Goal: Information Seeking & Learning: Learn about a topic

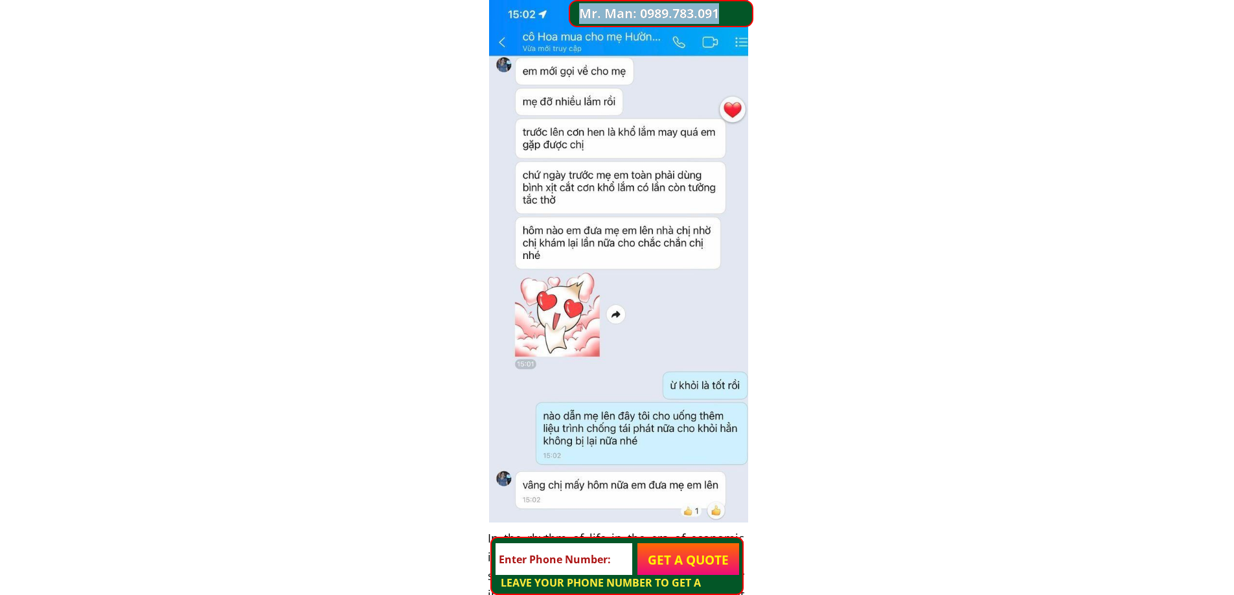
scroll to position [5913, 0]
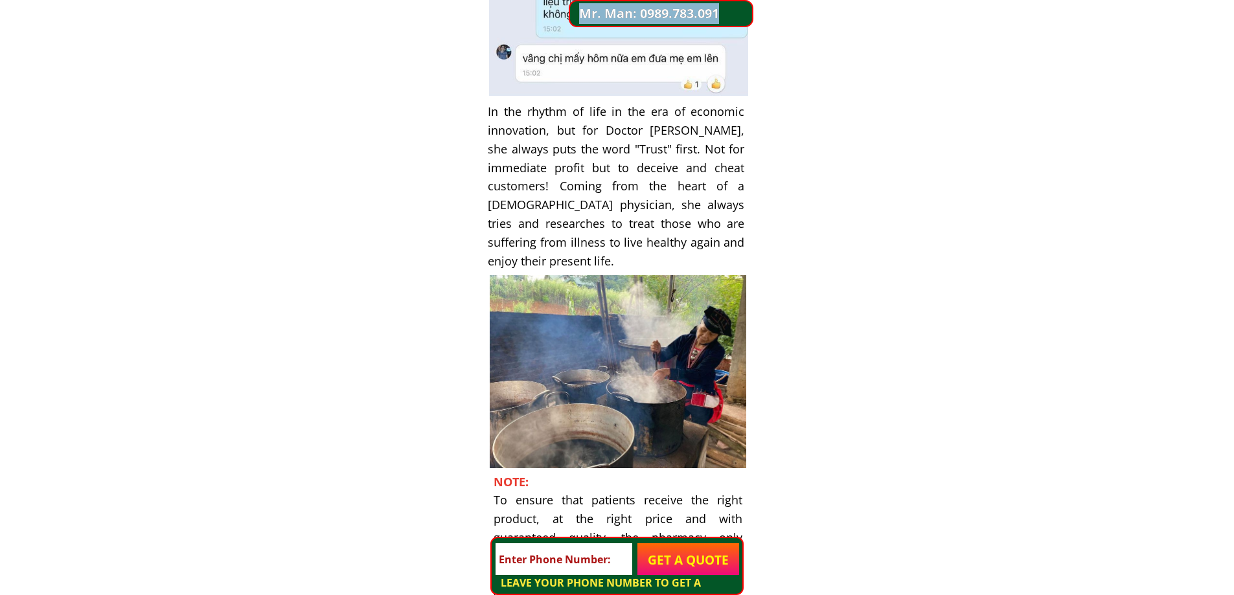
drag, startPoint x: 596, startPoint y: 204, endPoint x: 715, endPoint y: 620, distance: 433.0
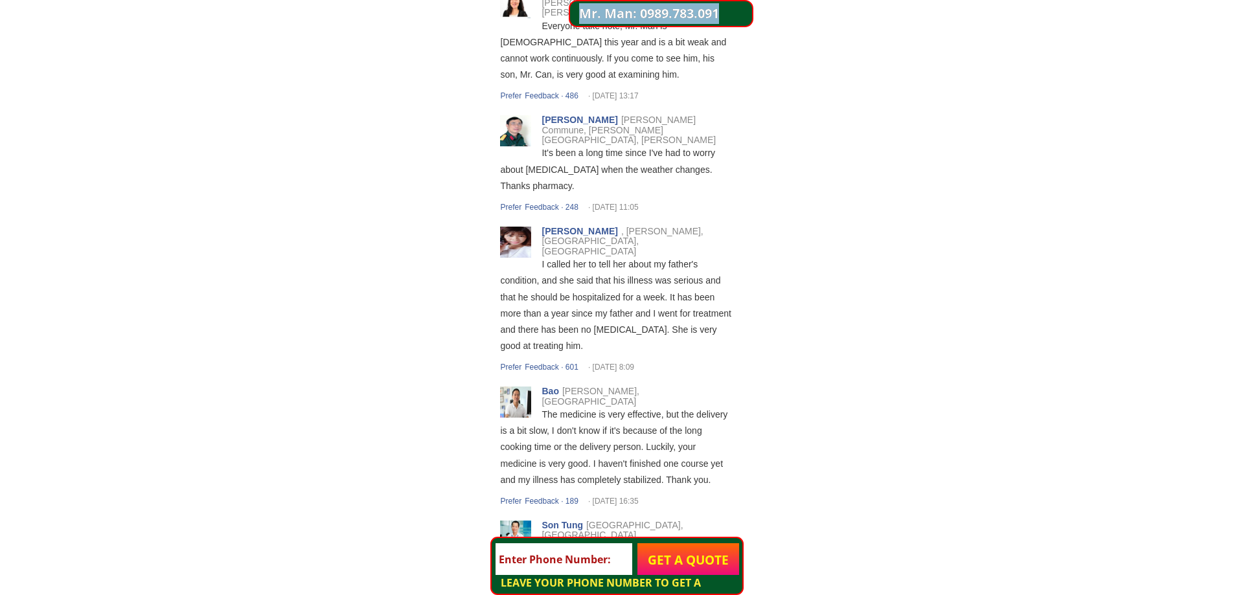
scroll to position [7657, 0]
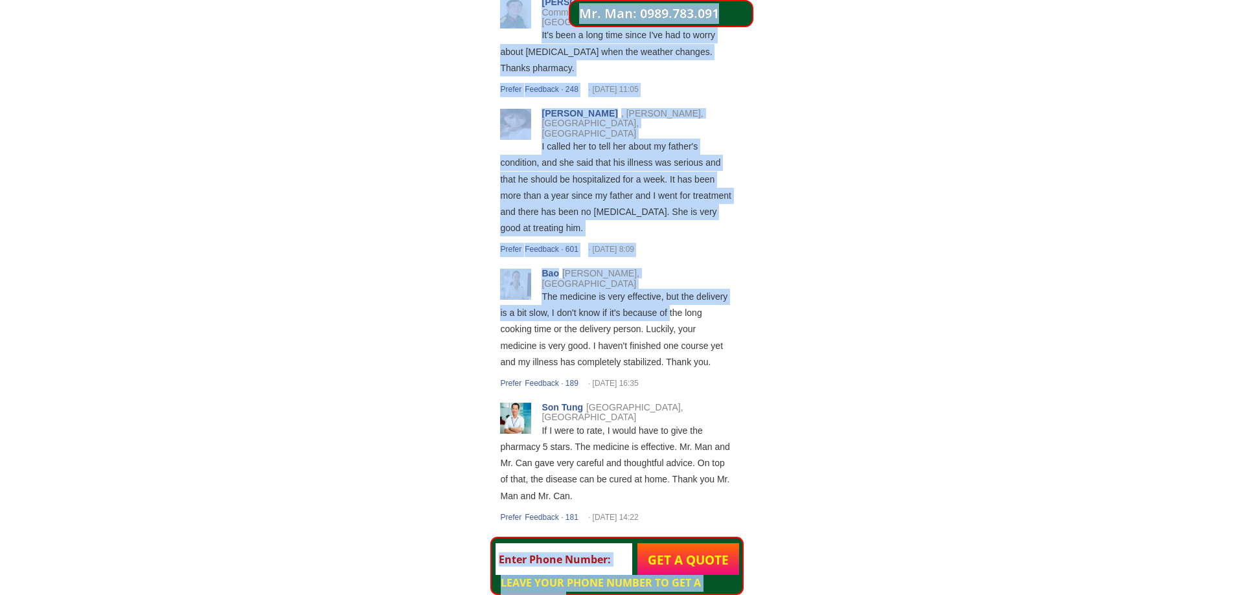
drag, startPoint x: 640, startPoint y: 232, endPoint x: 860, endPoint y: 475, distance: 326.9
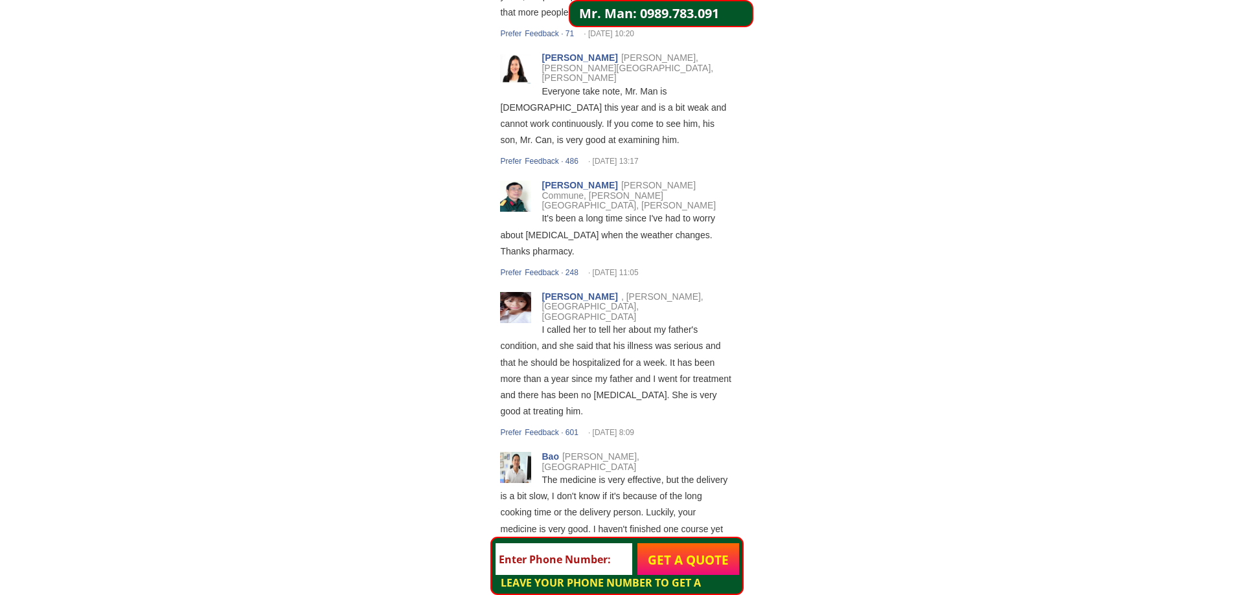
scroll to position [7398, 0]
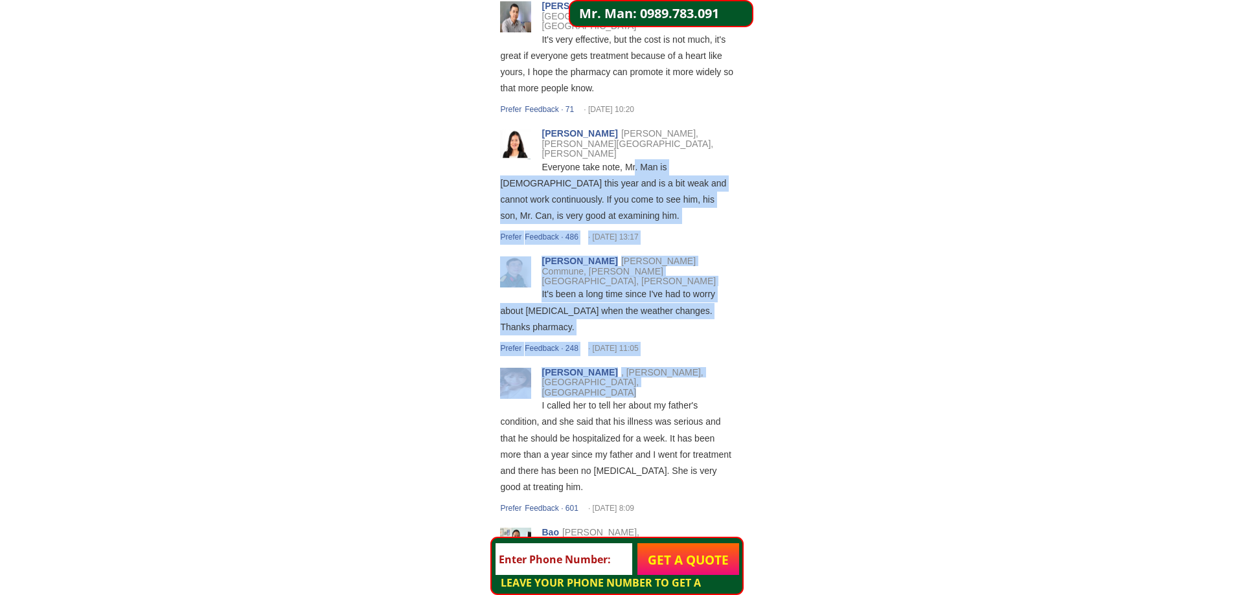
drag, startPoint x: 580, startPoint y: 132, endPoint x: 758, endPoint y: 328, distance: 265.4
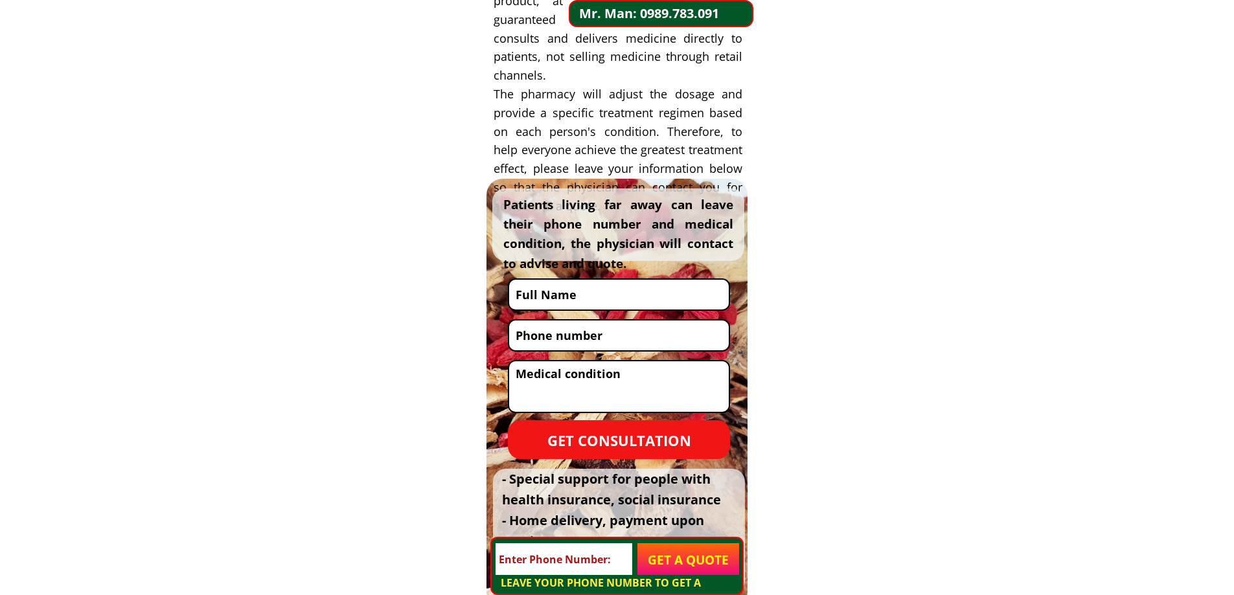
scroll to position [6168, 0]
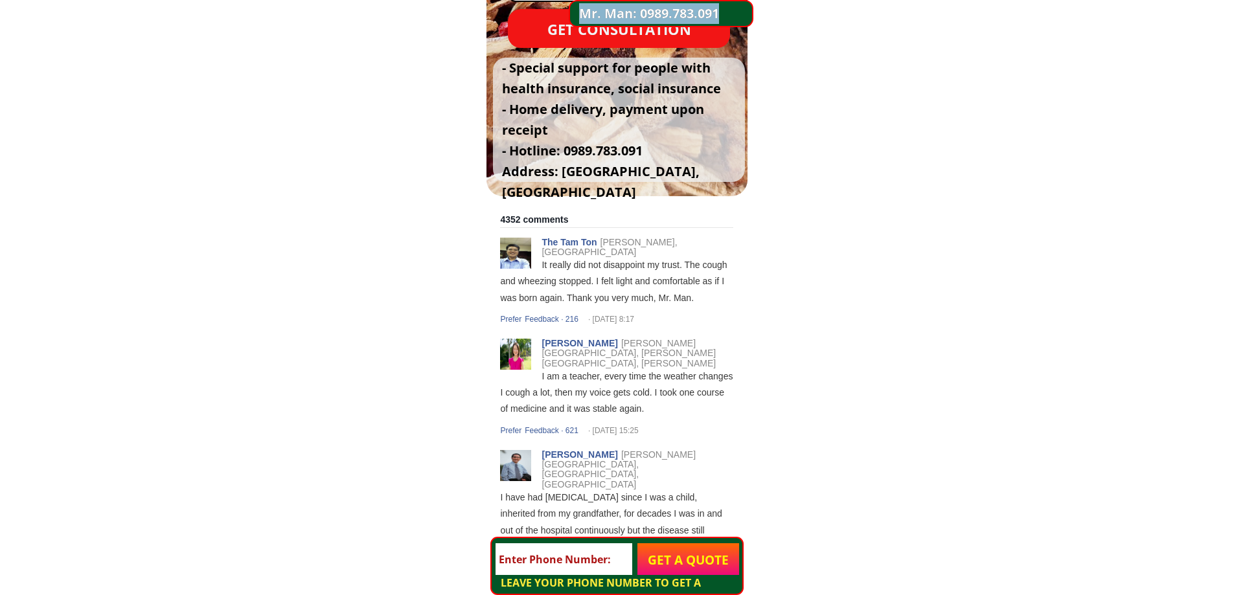
drag, startPoint x: 640, startPoint y: 194, endPoint x: 854, endPoint y: 553, distance: 417.9
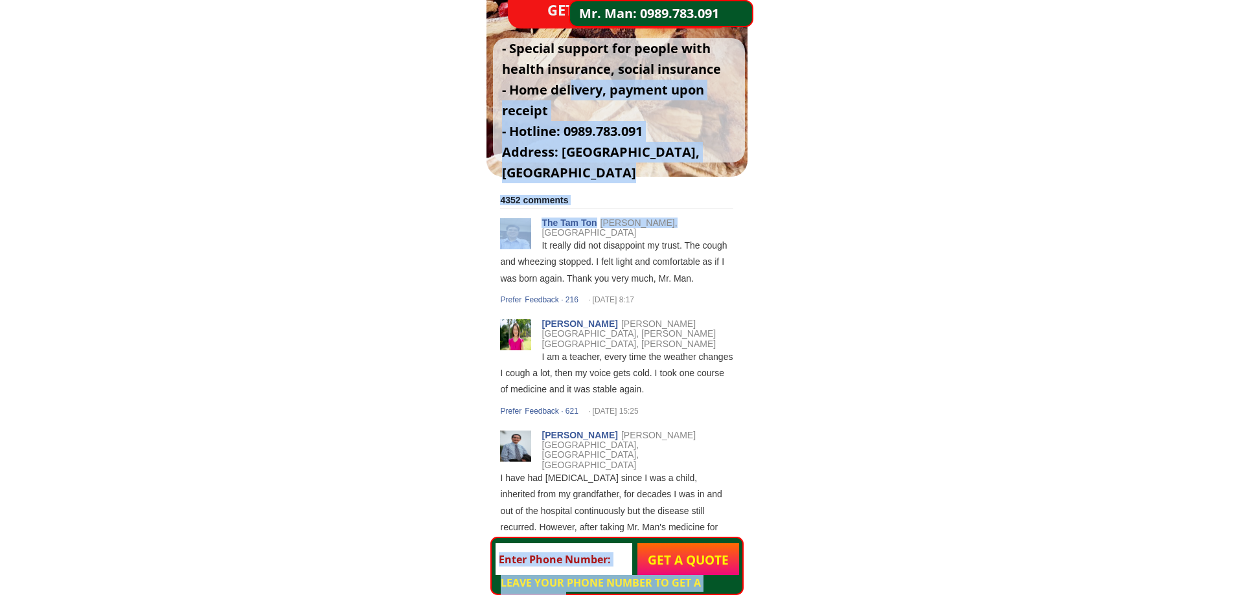
drag, startPoint x: 585, startPoint y: 109, endPoint x: 709, endPoint y: 225, distance: 170.0
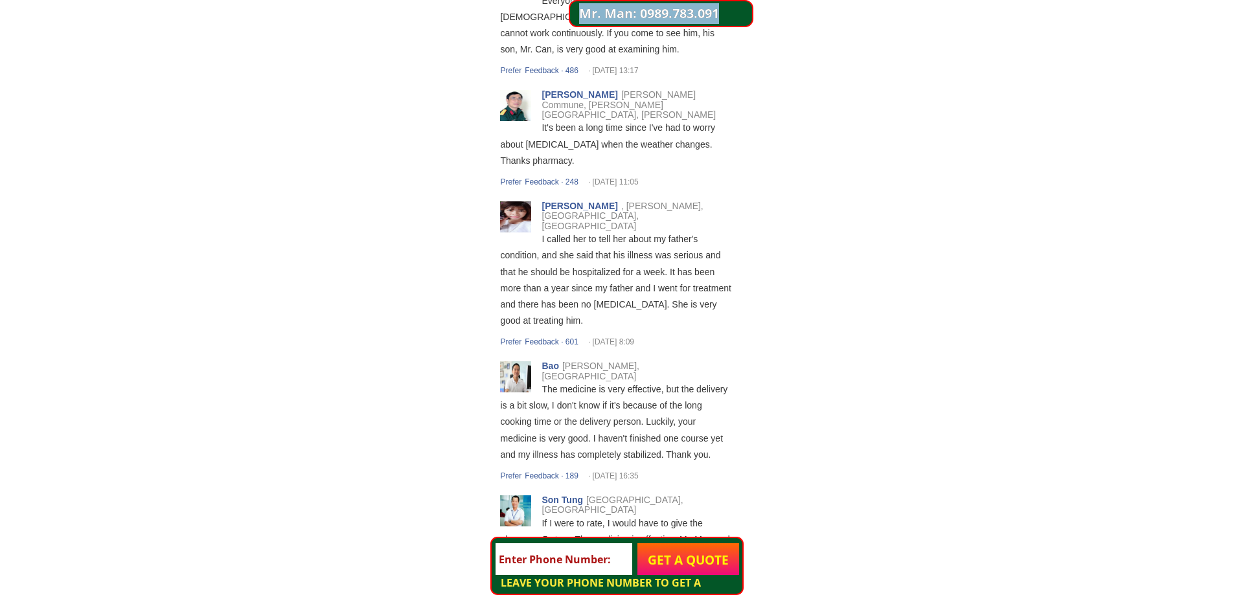
scroll to position [7657, 0]
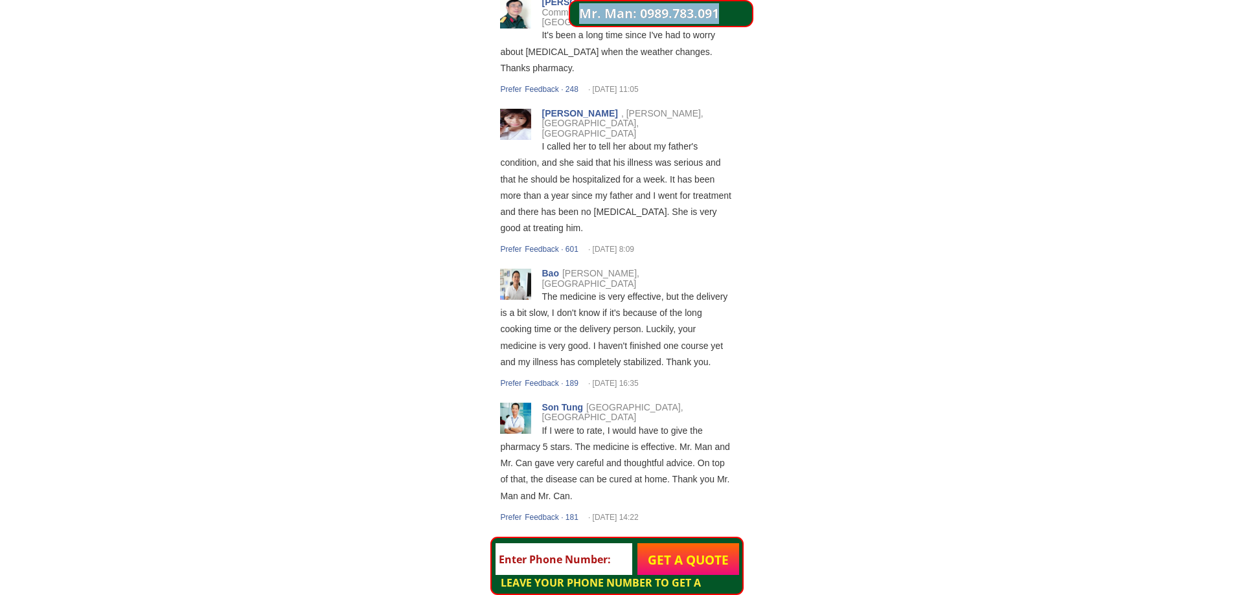
drag, startPoint x: 571, startPoint y: 43, endPoint x: 772, endPoint y: 512, distance: 510.3
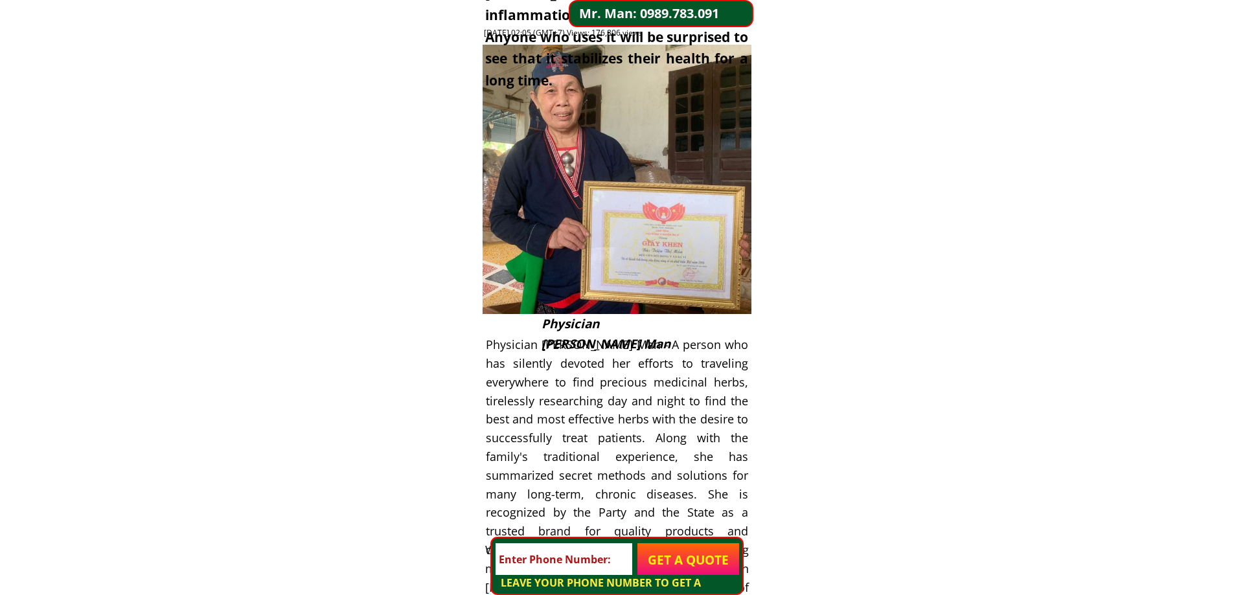
scroll to position [0, 0]
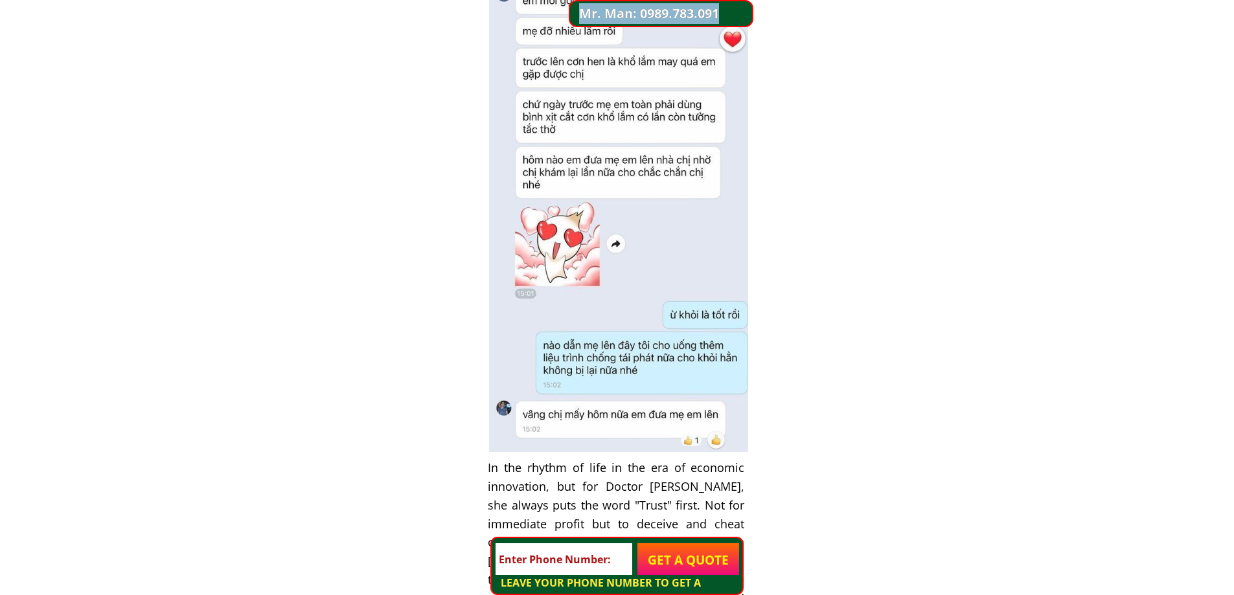
drag, startPoint x: 543, startPoint y: 103, endPoint x: 769, endPoint y: 620, distance: 564.7
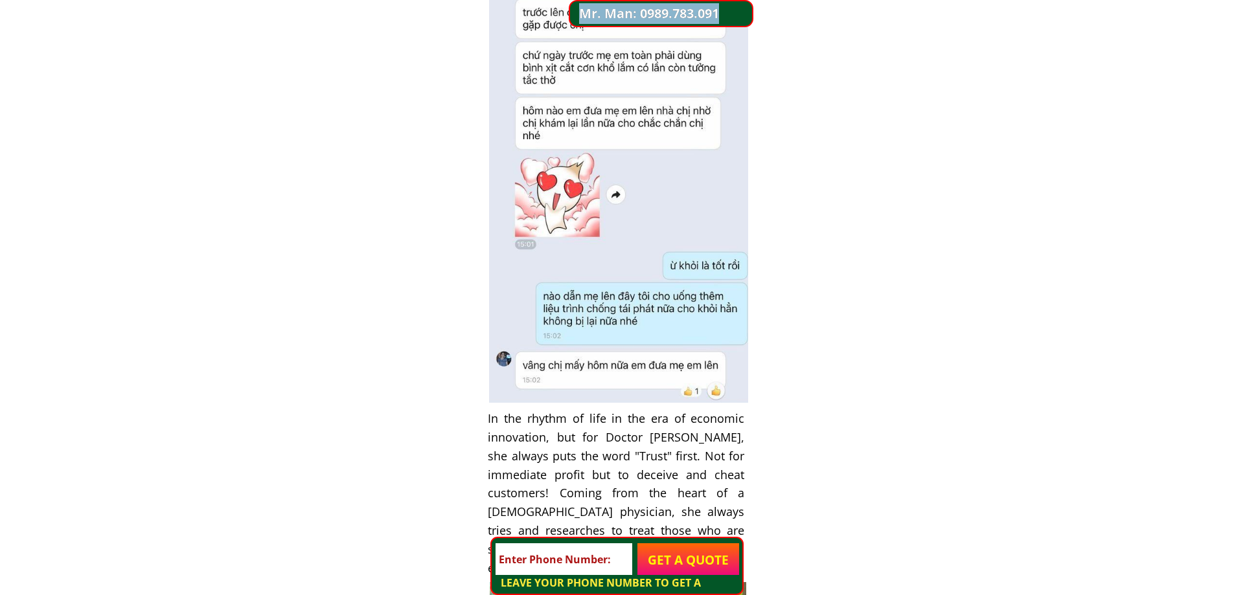
scroll to position [5349, 0]
